Goal: Task Accomplishment & Management: Complete application form

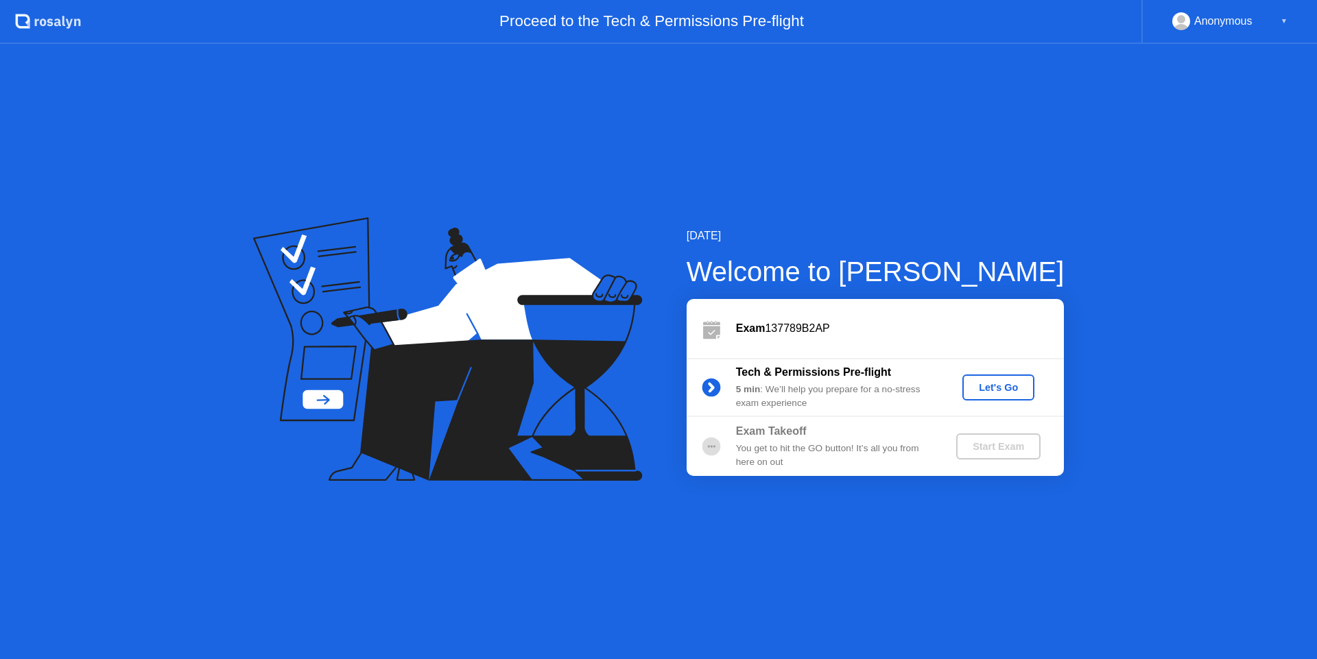
click at [982, 388] on div "Let's Go" at bounding box center [998, 387] width 61 height 11
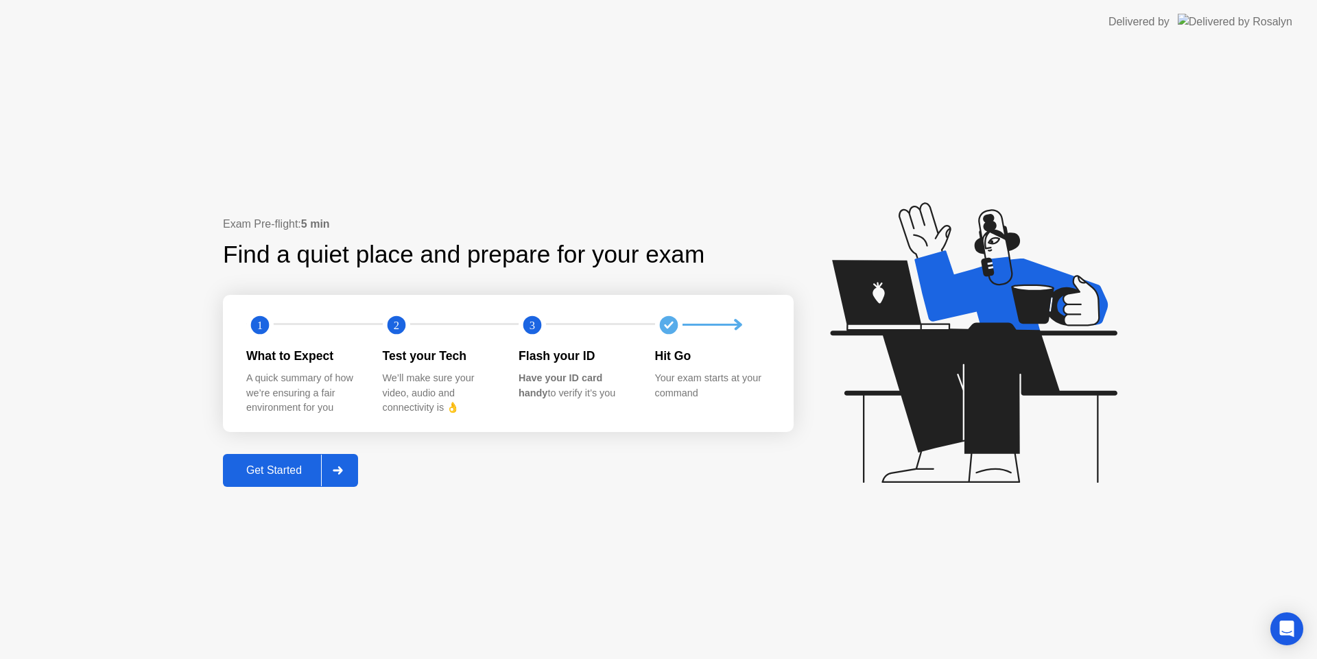
click at [305, 472] on div "Get Started" at bounding box center [274, 470] width 94 height 12
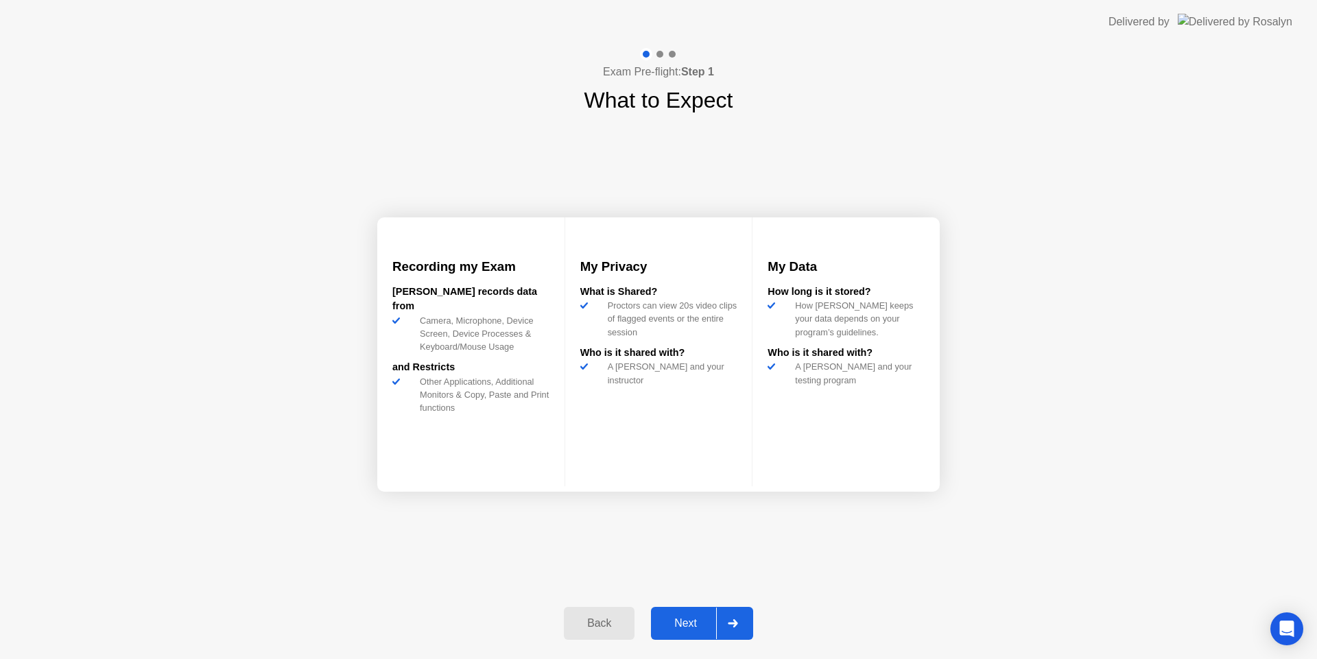
click at [703, 630] on div "Next" at bounding box center [685, 623] width 61 height 12
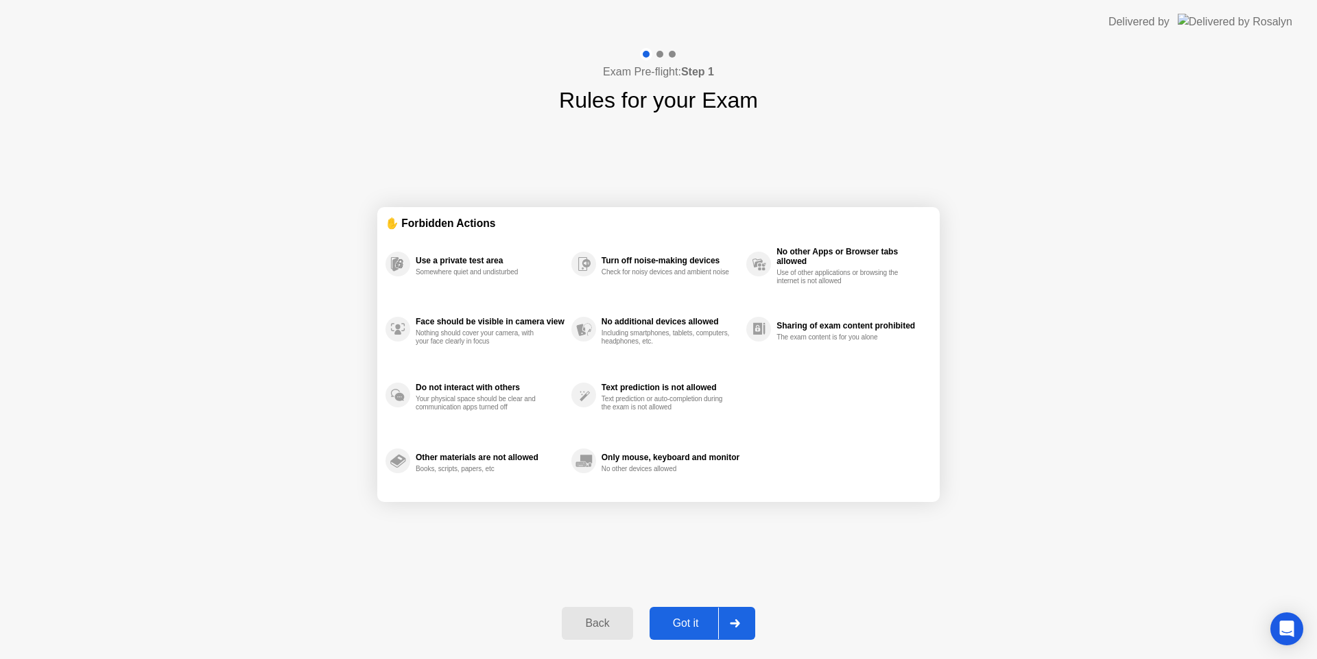
click at [685, 618] on div "Got it" at bounding box center [686, 623] width 64 height 12
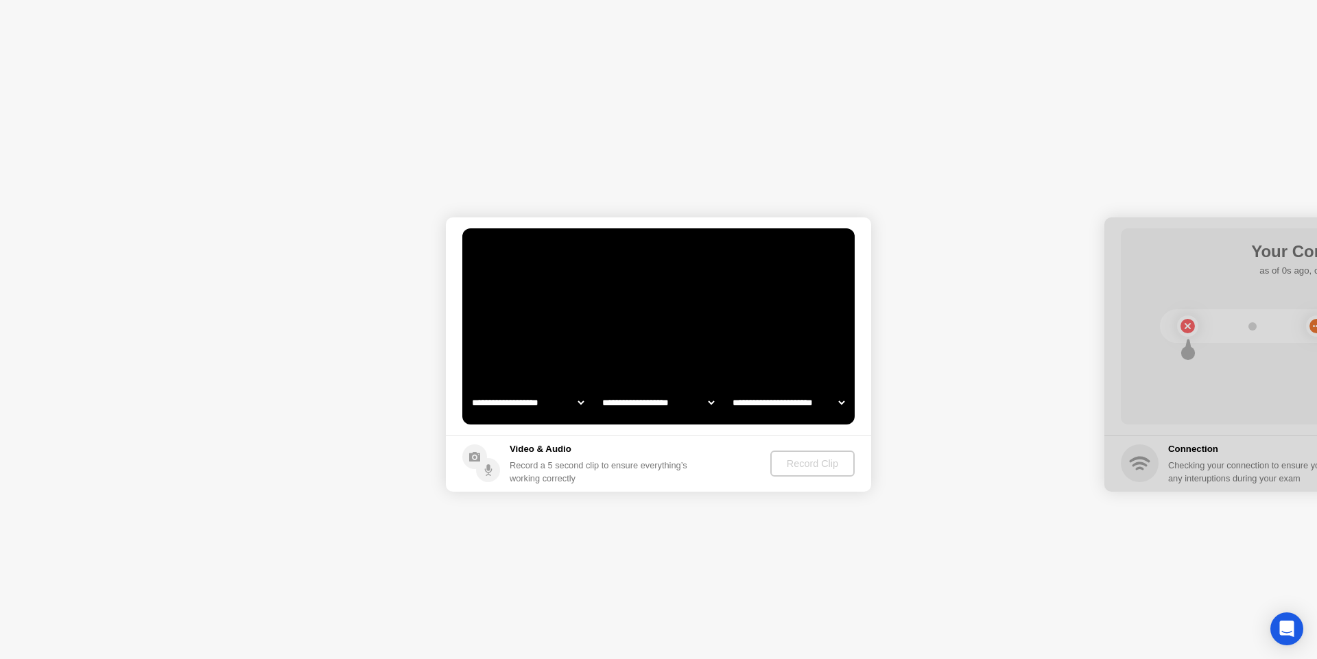
select select "**********"
select select "*******"
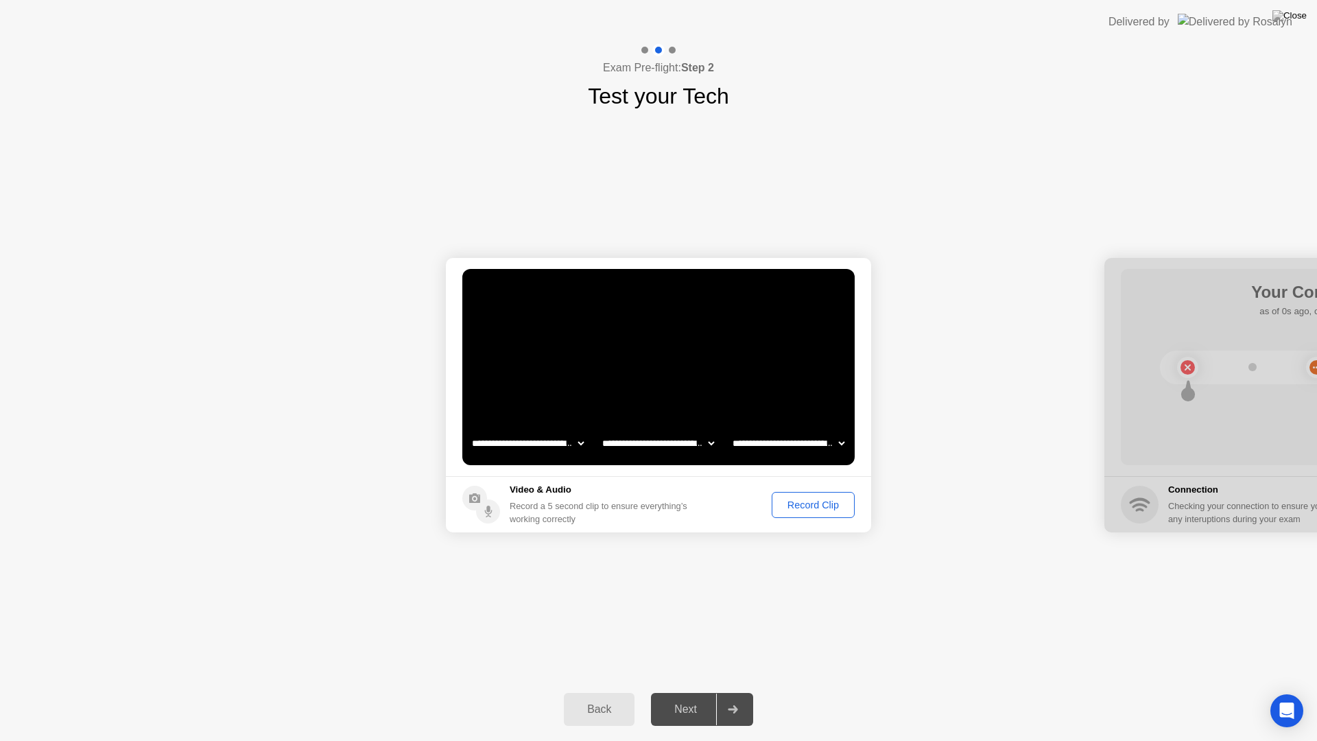
click at [827, 506] on div "Record Clip" at bounding box center [813, 504] width 73 height 11
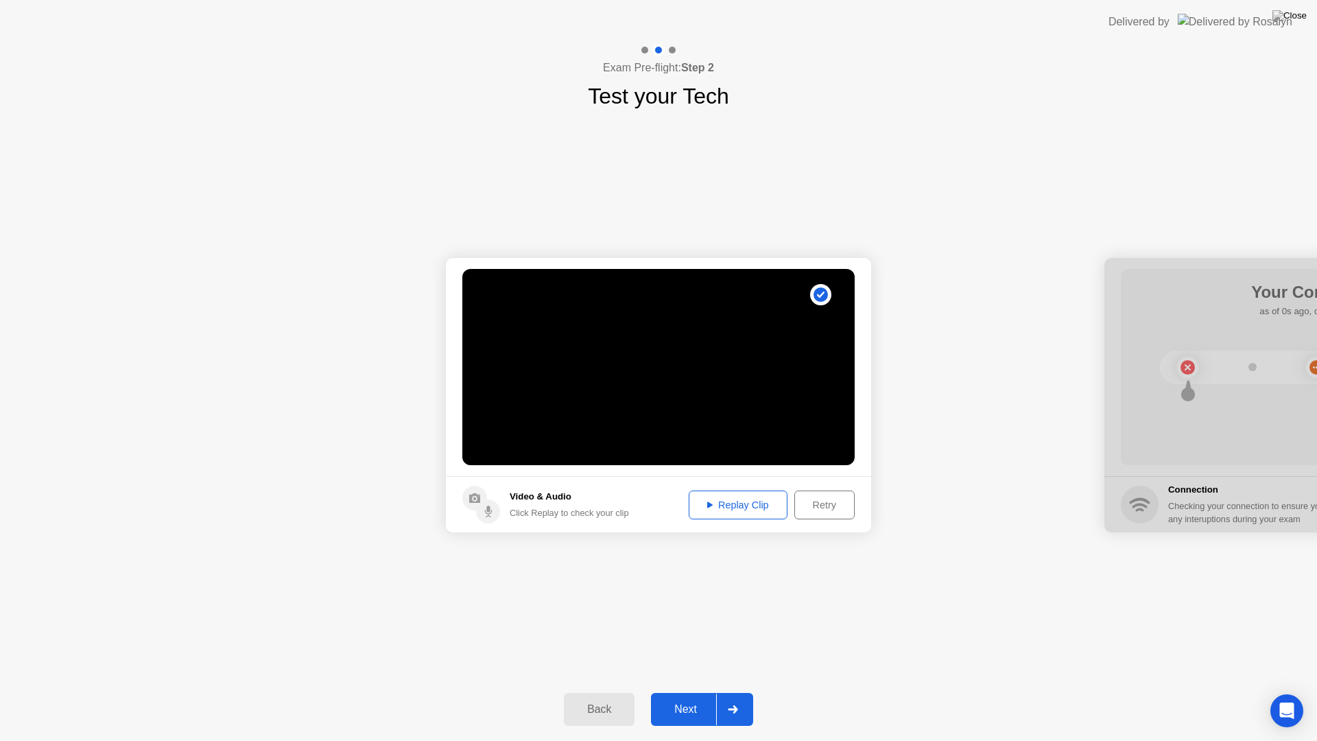
click at [740, 510] on div "Replay Clip" at bounding box center [738, 504] width 89 height 11
click at [697, 659] on div "Next" at bounding box center [685, 709] width 61 height 12
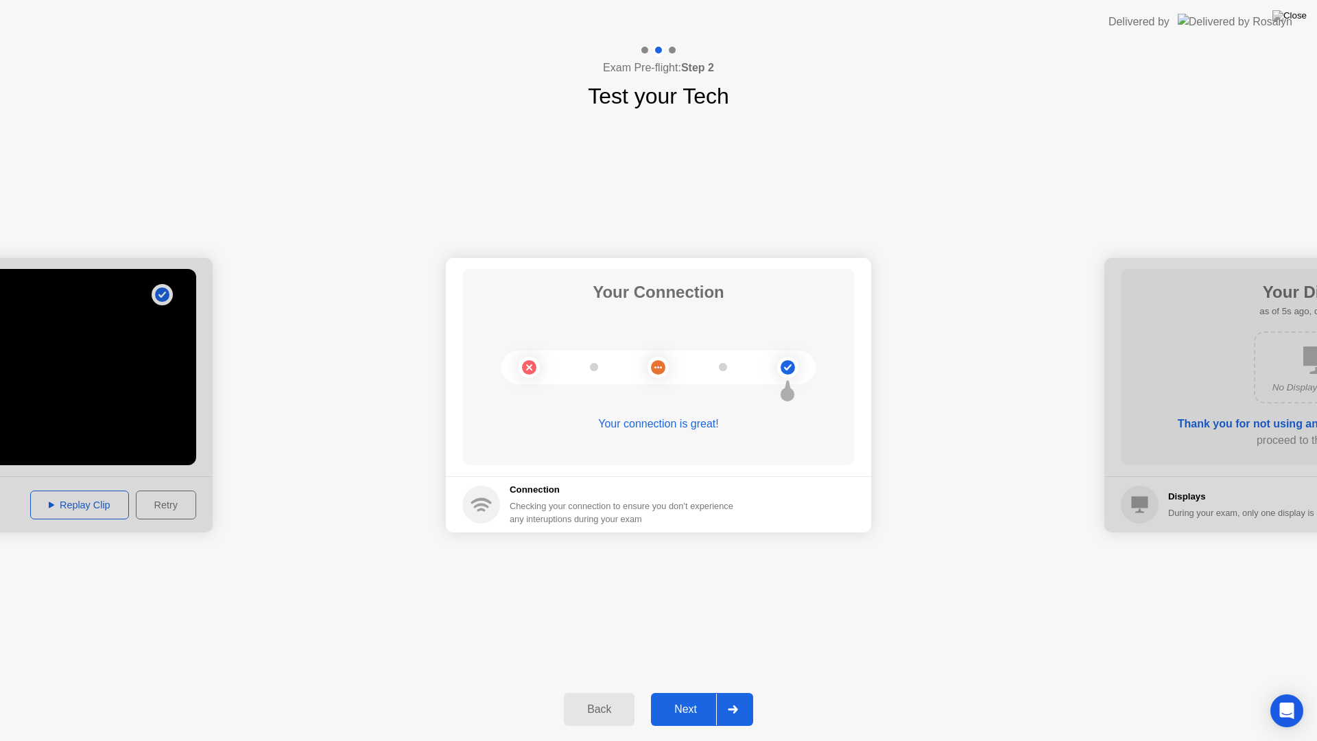
click at [694, 659] on div "Next" at bounding box center [685, 709] width 61 height 12
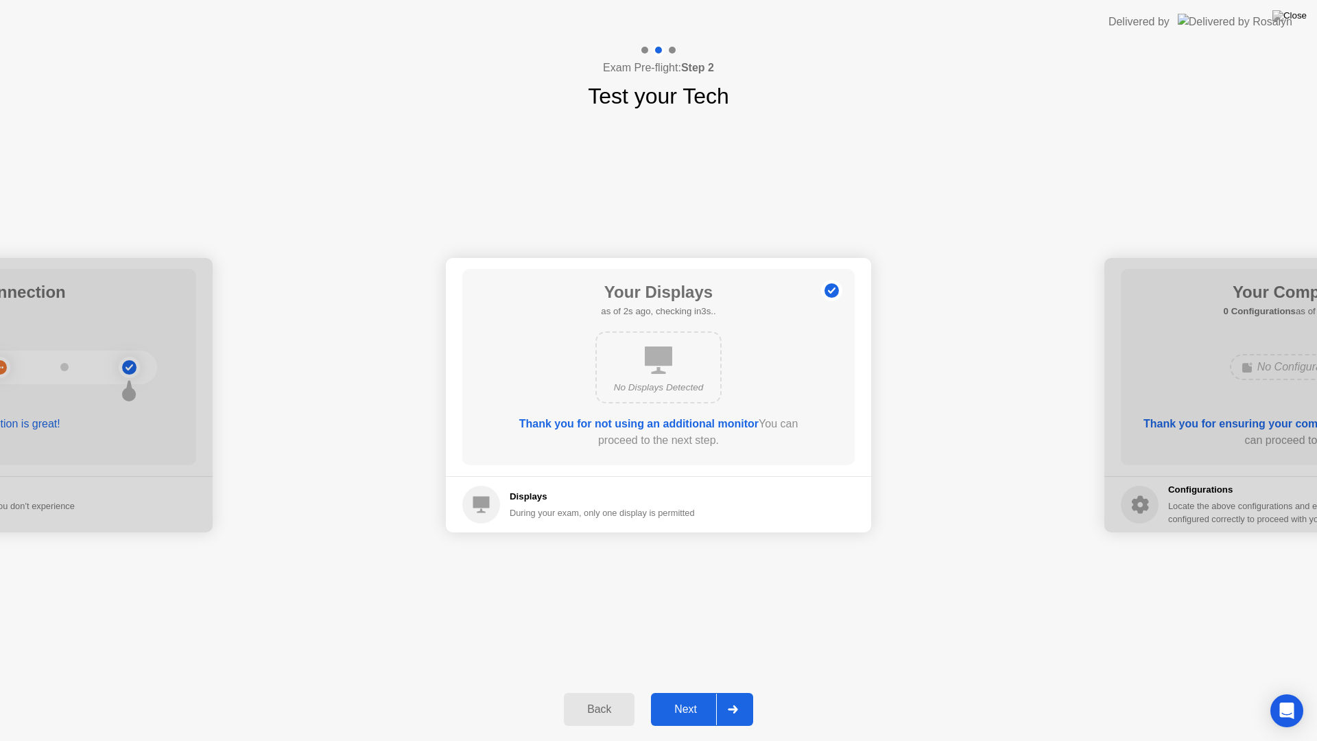
click at [679, 659] on div "Next" at bounding box center [685, 709] width 61 height 12
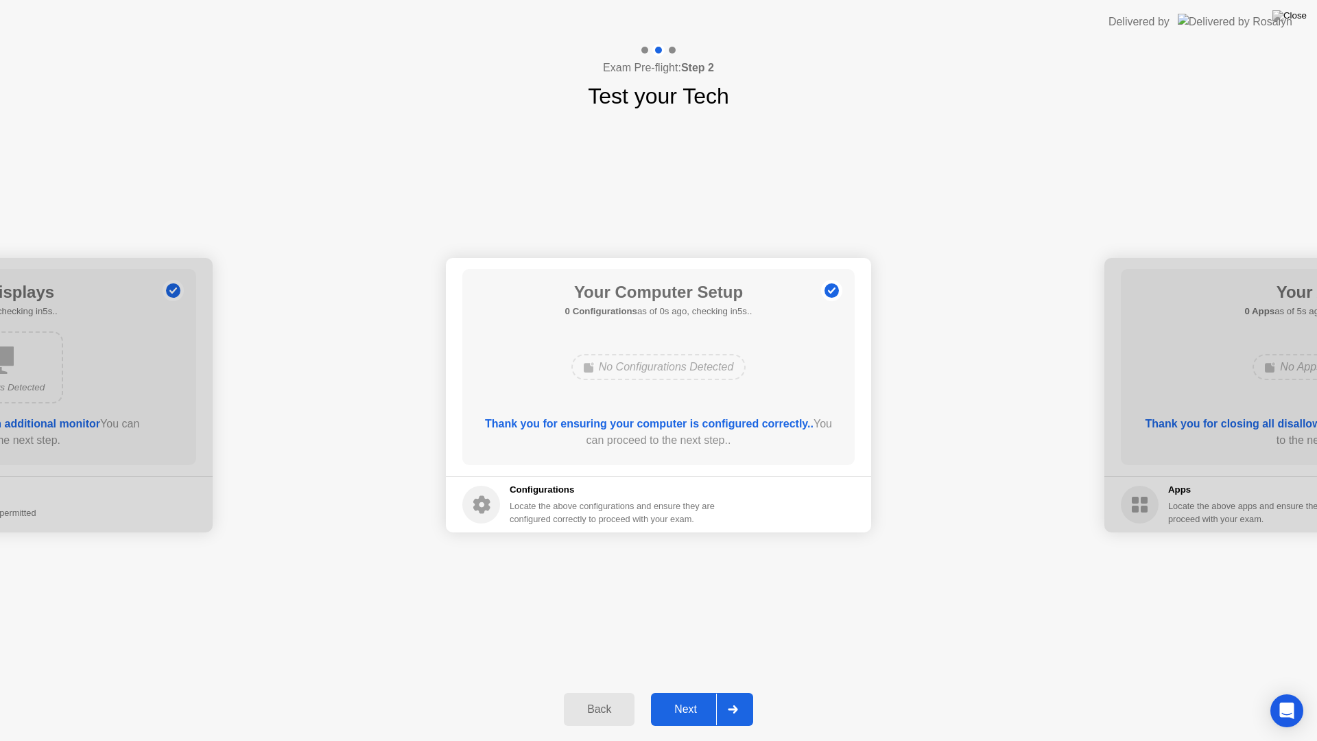
click at [679, 659] on div "Next" at bounding box center [685, 709] width 61 height 12
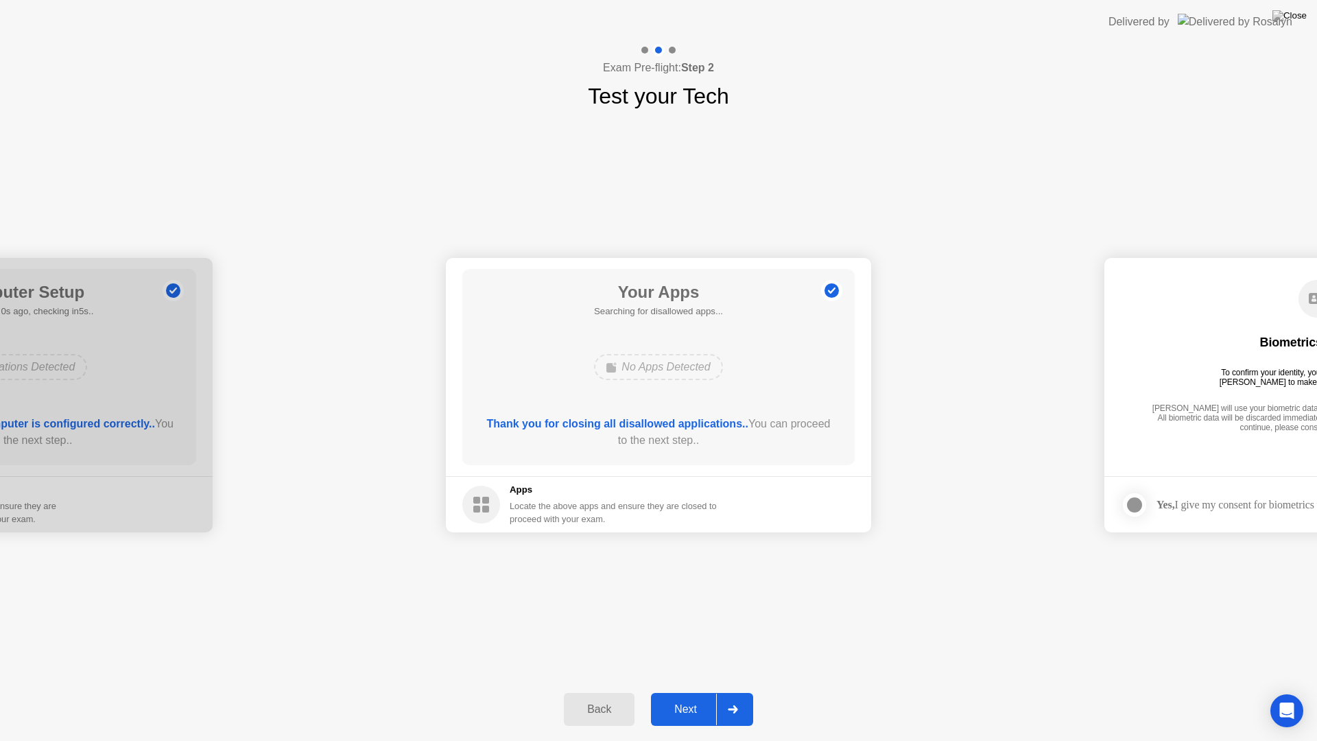
click at [679, 659] on div "Next" at bounding box center [685, 709] width 61 height 12
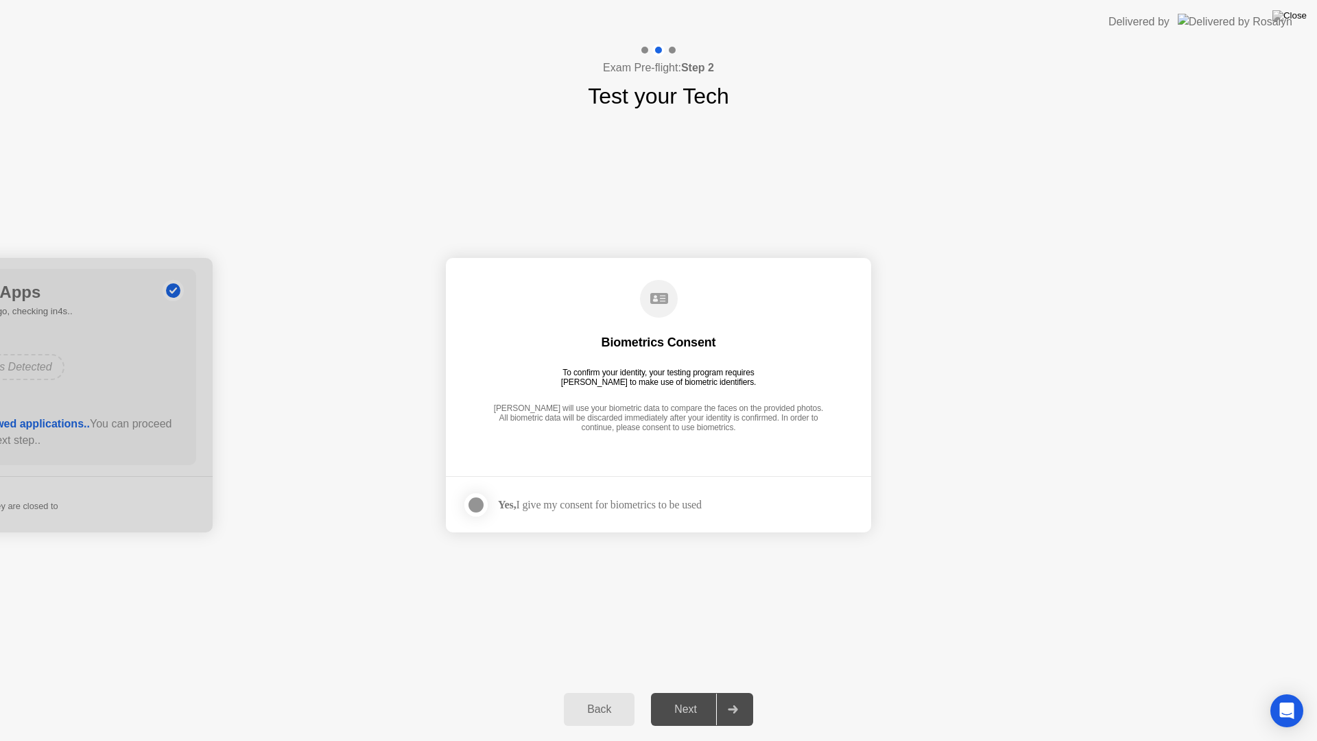
click at [482, 506] on div at bounding box center [476, 505] width 16 height 16
click at [690, 659] on div "Next" at bounding box center [685, 709] width 61 height 12
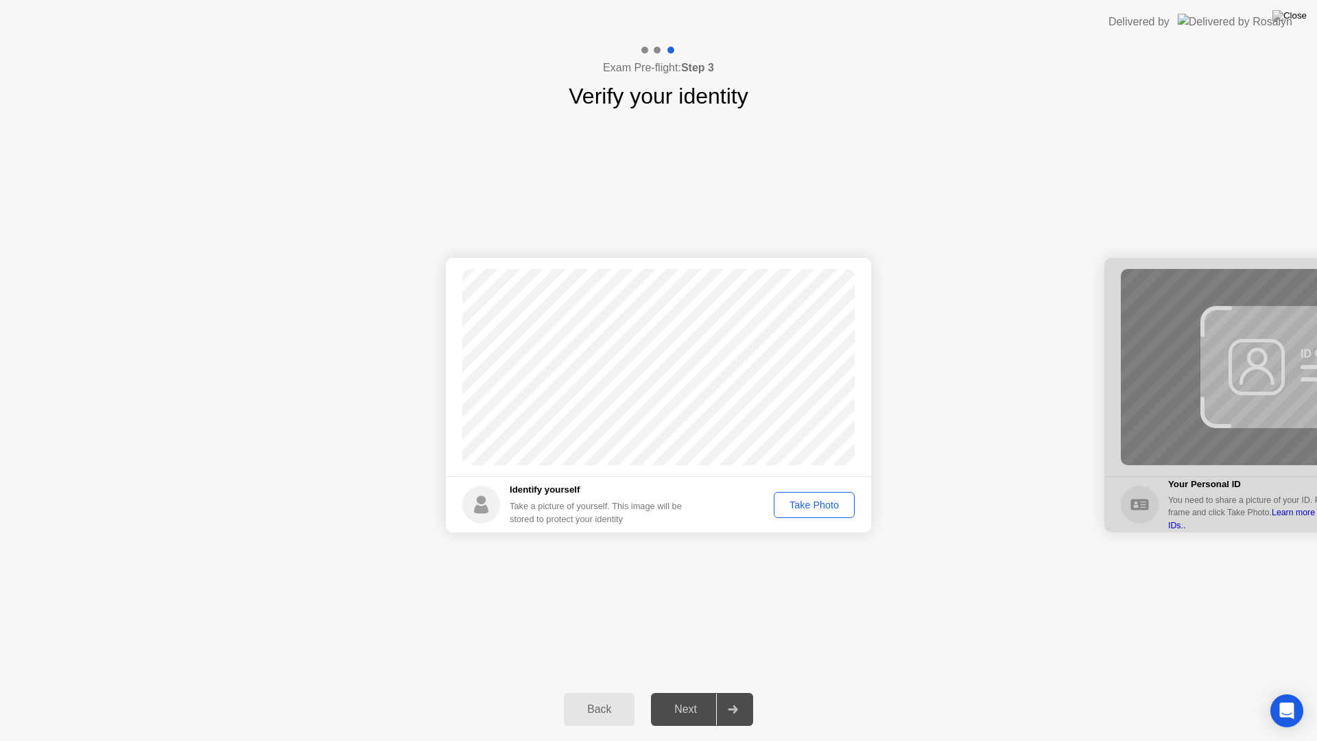
click at [829, 508] on div "Take Photo" at bounding box center [814, 504] width 71 height 11
click at [694, 659] on div "Next" at bounding box center [685, 709] width 61 height 12
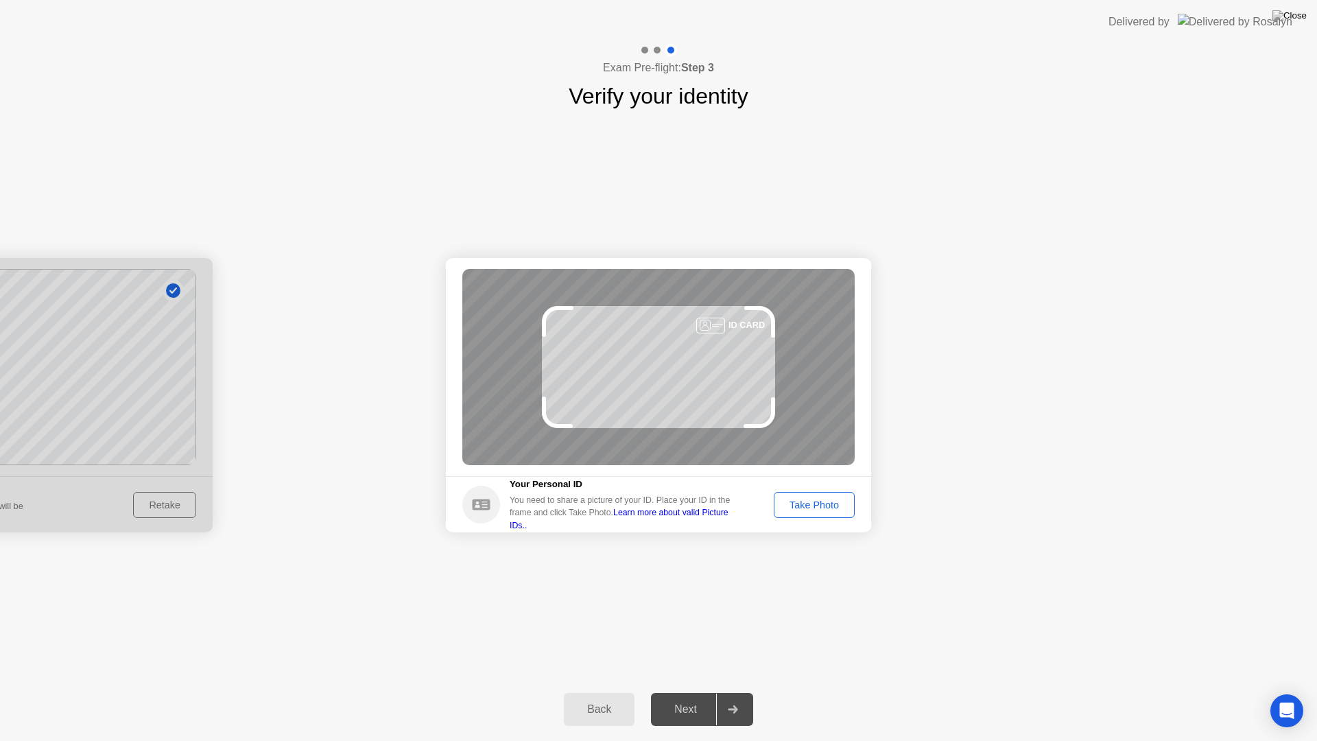
click at [792, 499] on div "Take Photo" at bounding box center [814, 504] width 71 height 11
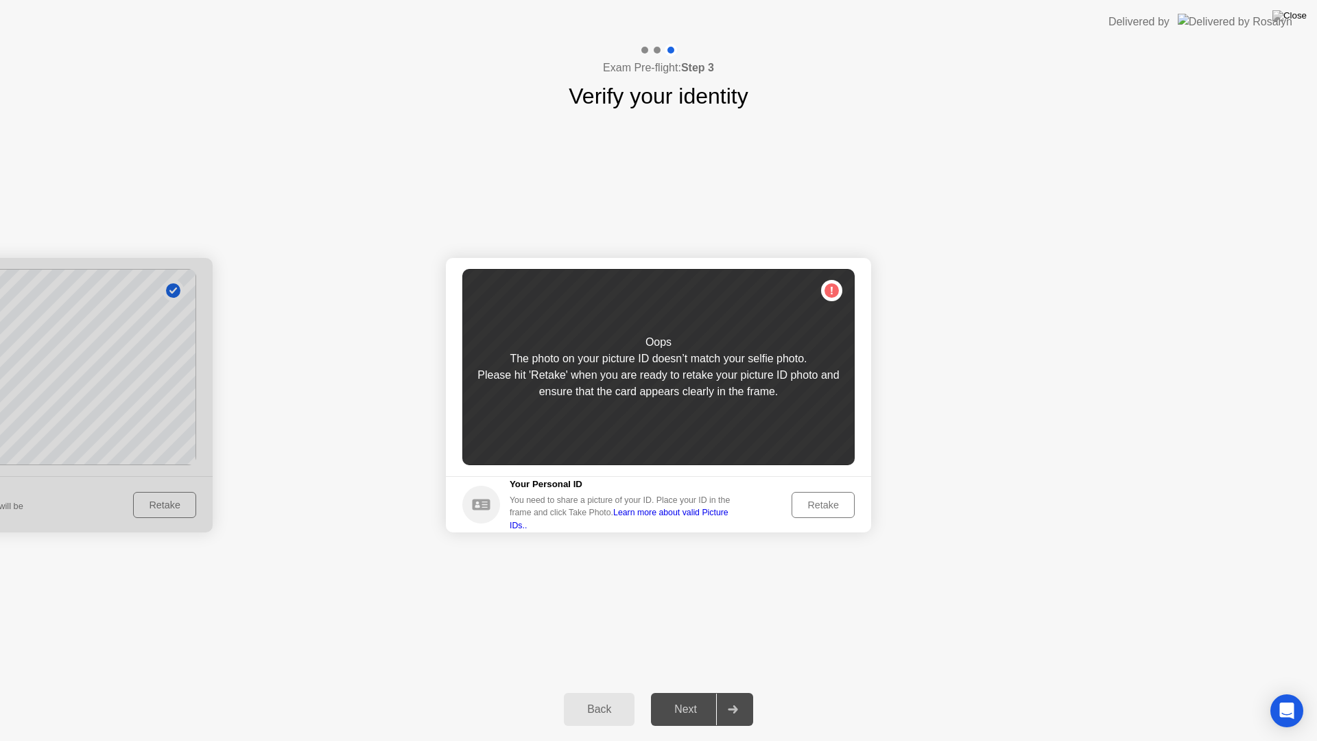
click at [816, 513] on button "Retake" at bounding box center [823, 505] width 63 height 26
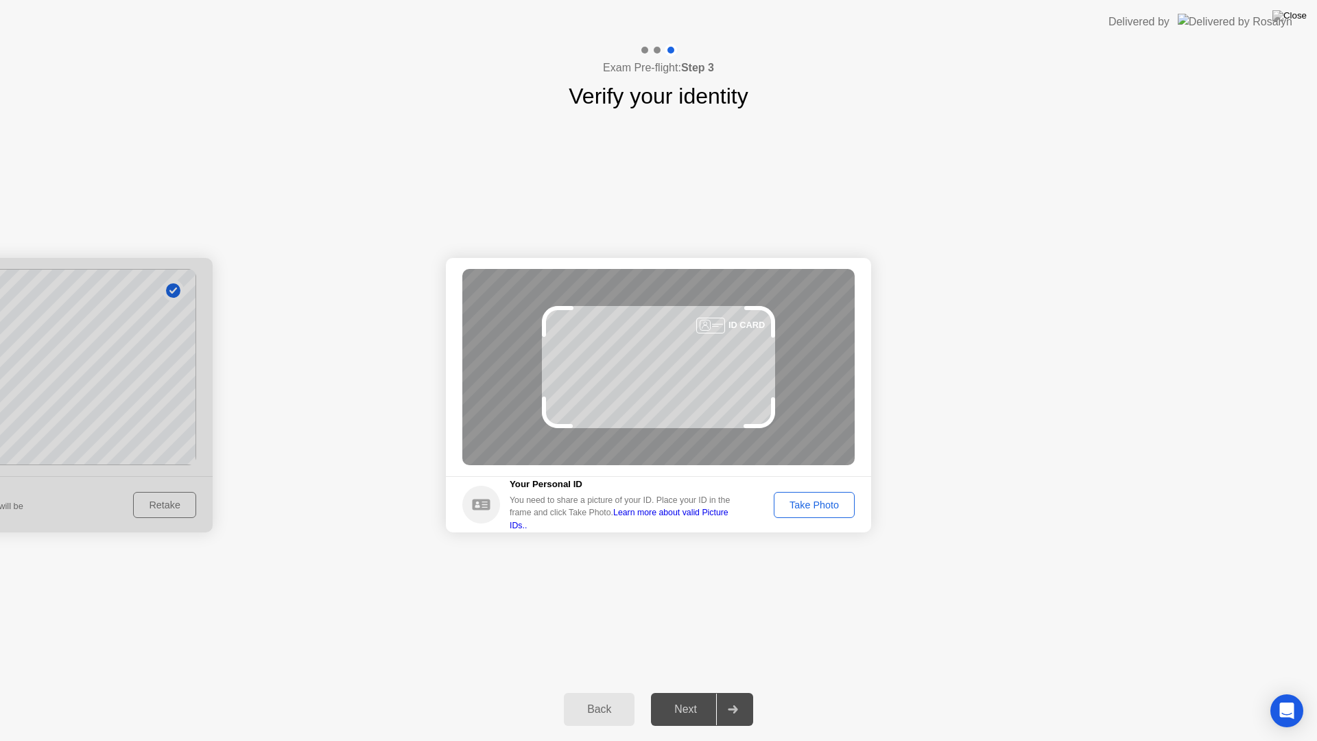
click at [816, 508] on div "Take Photo" at bounding box center [814, 504] width 71 height 11
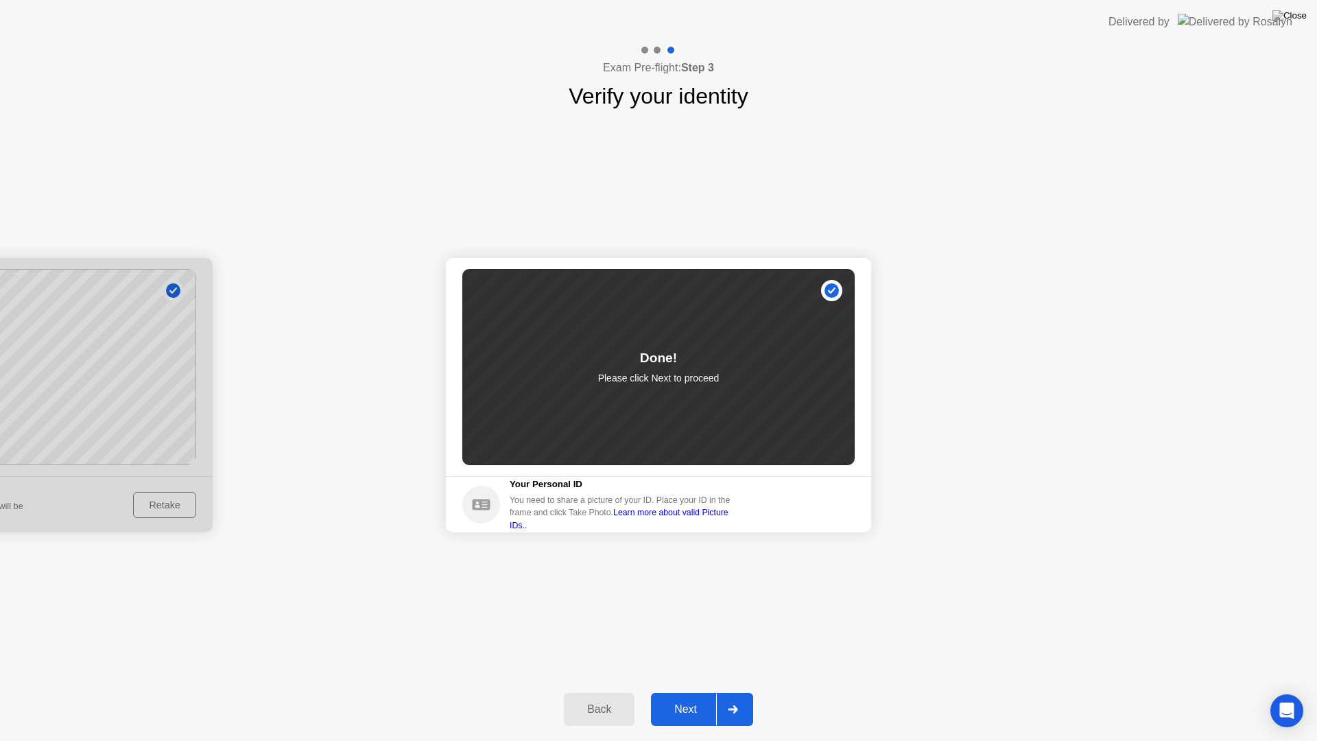
click at [677, 659] on div "Next" at bounding box center [685, 709] width 61 height 12
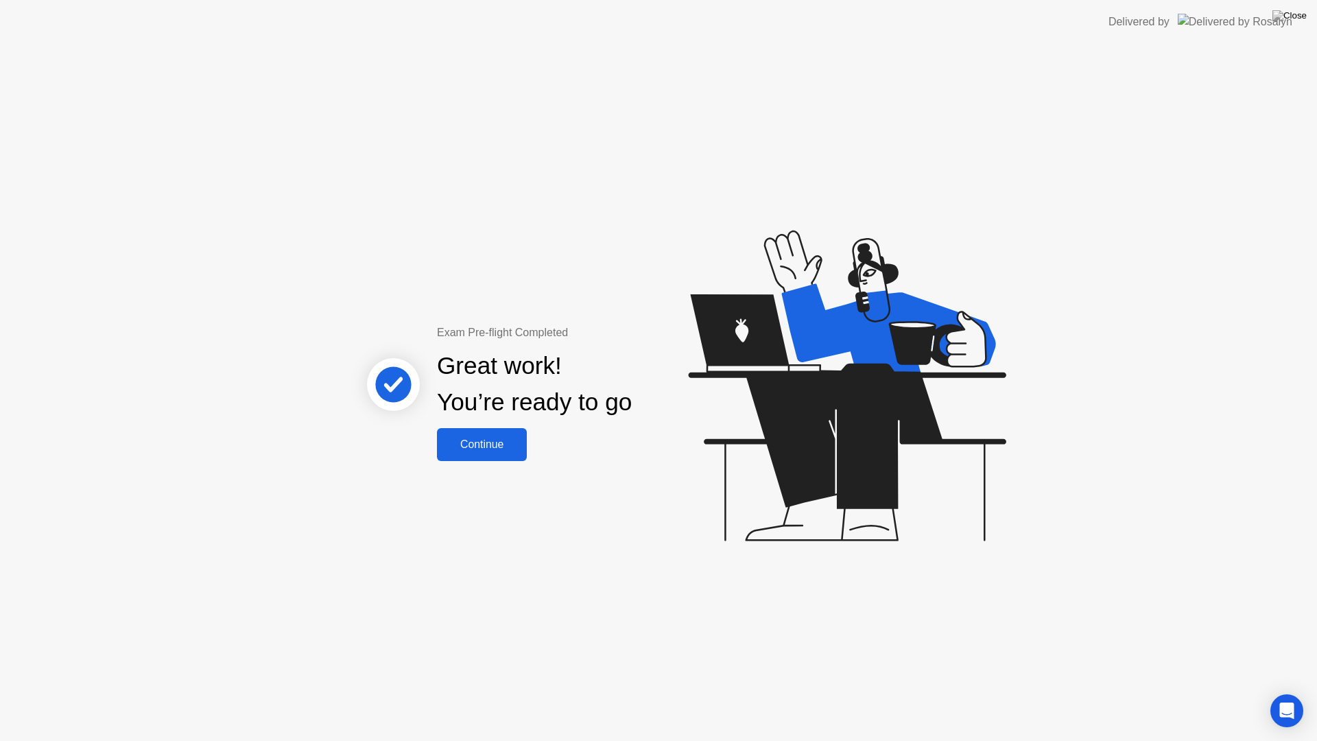
click at [499, 439] on div "Continue" at bounding box center [482, 444] width 82 height 12
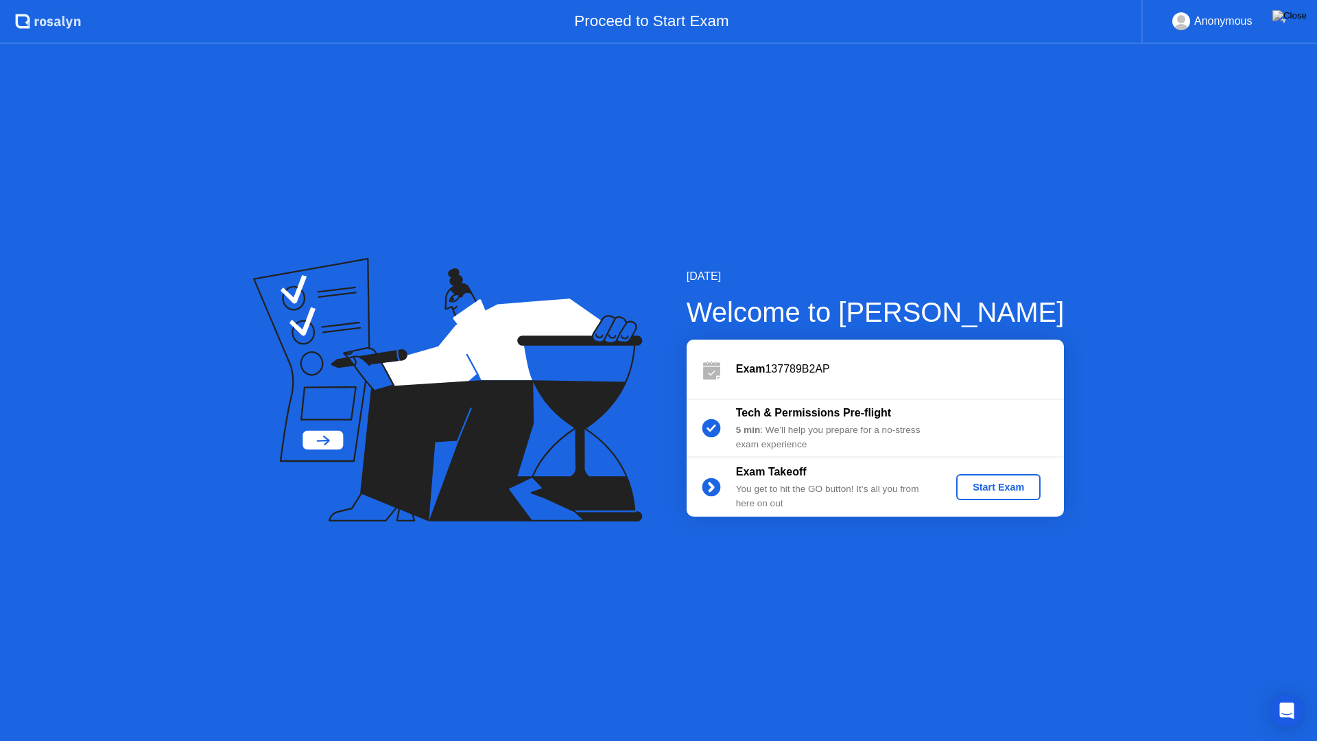
click at [980, 484] on div "Start Exam" at bounding box center [998, 487] width 73 height 11
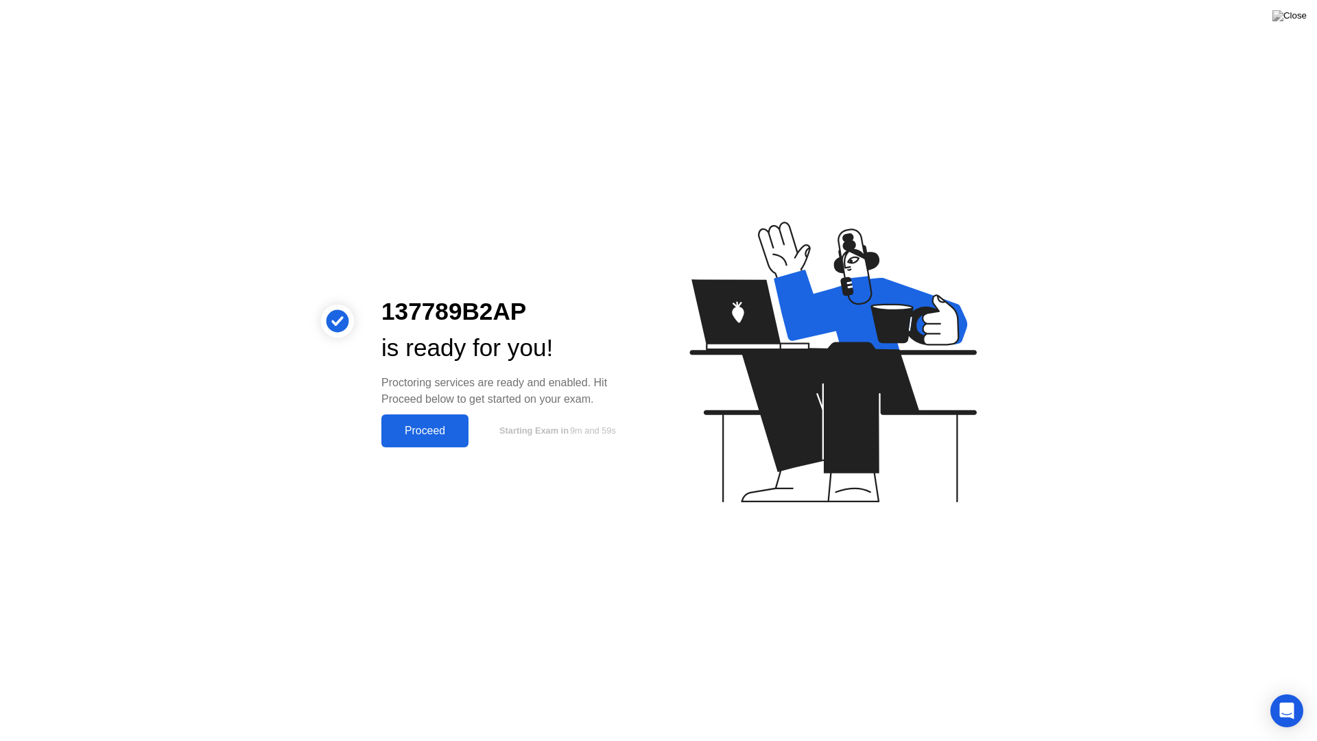
click at [429, 431] on div "Proceed" at bounding box center [425, 431] width 79 height 12
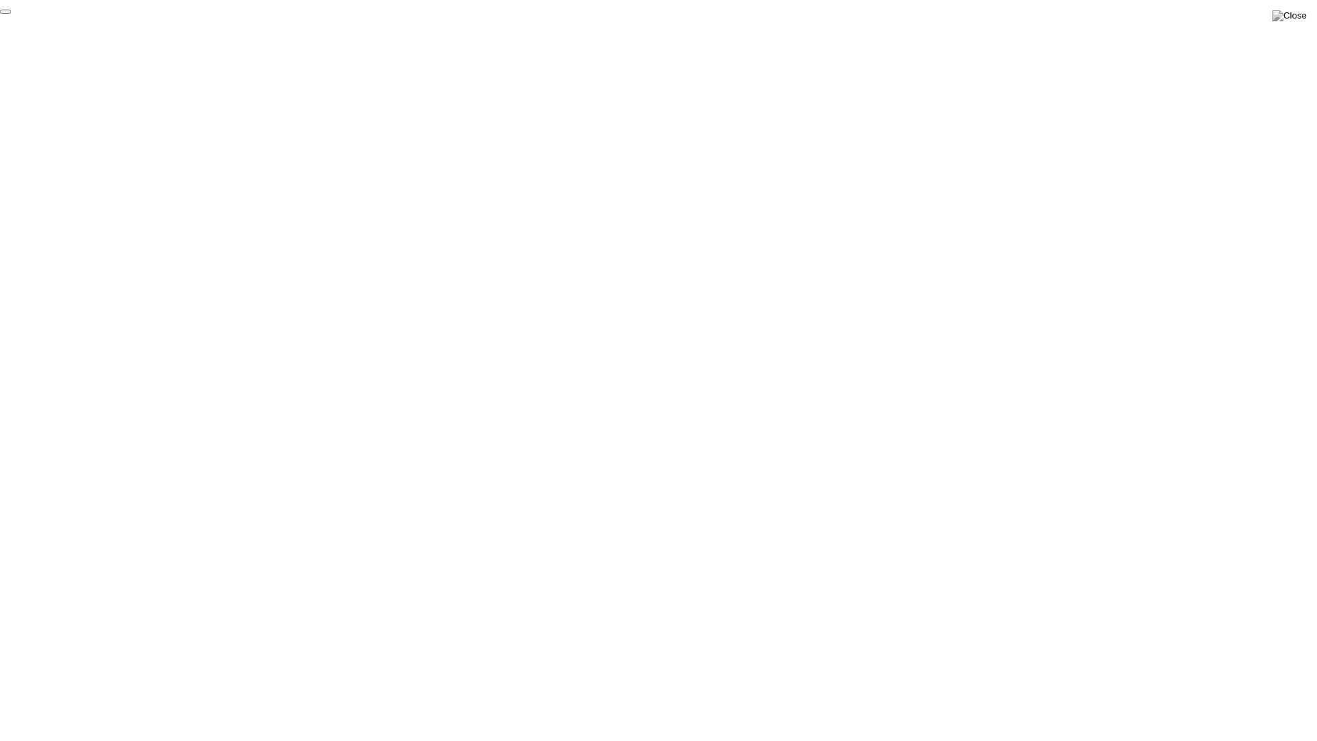
click div "End Proctoring Session"
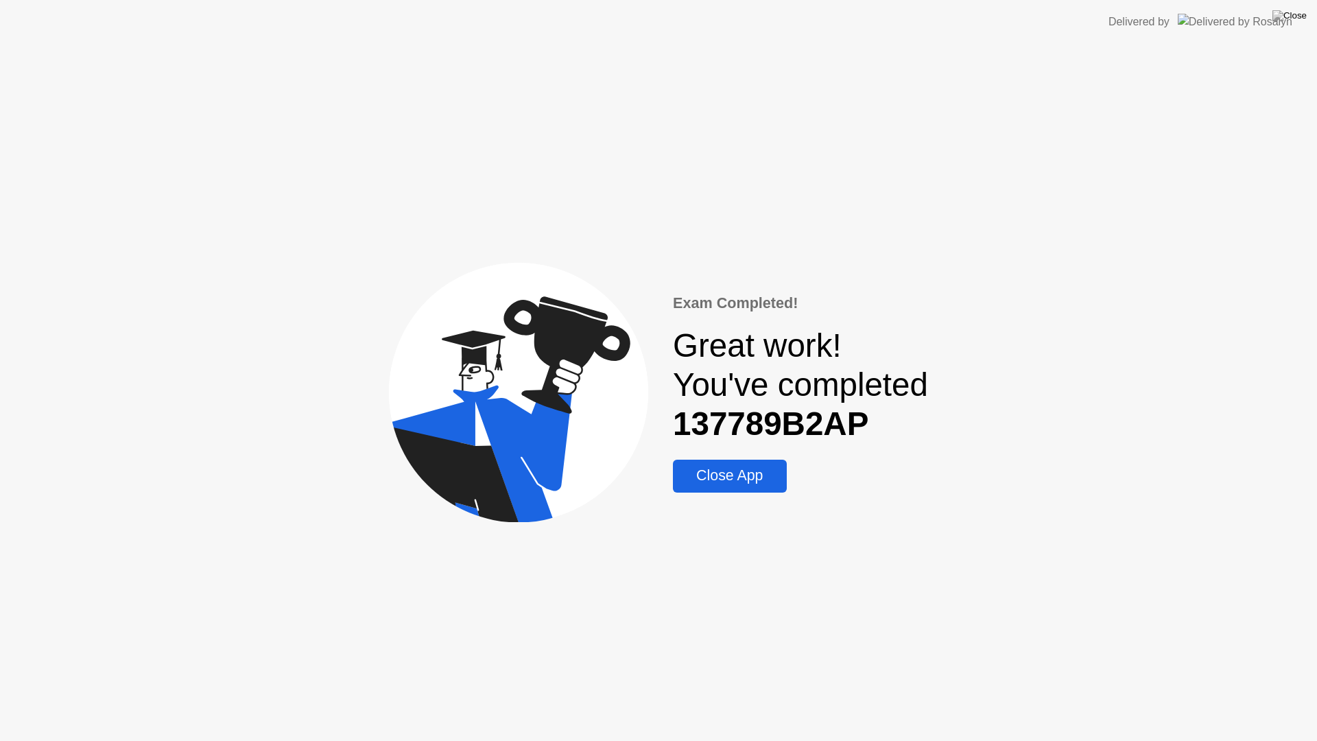
click at [712, 480] on div "Close App" at bounding box center [729, 475] width 105 height 17
